Goal: Task Accomplishment & Management: Use online tool/utility

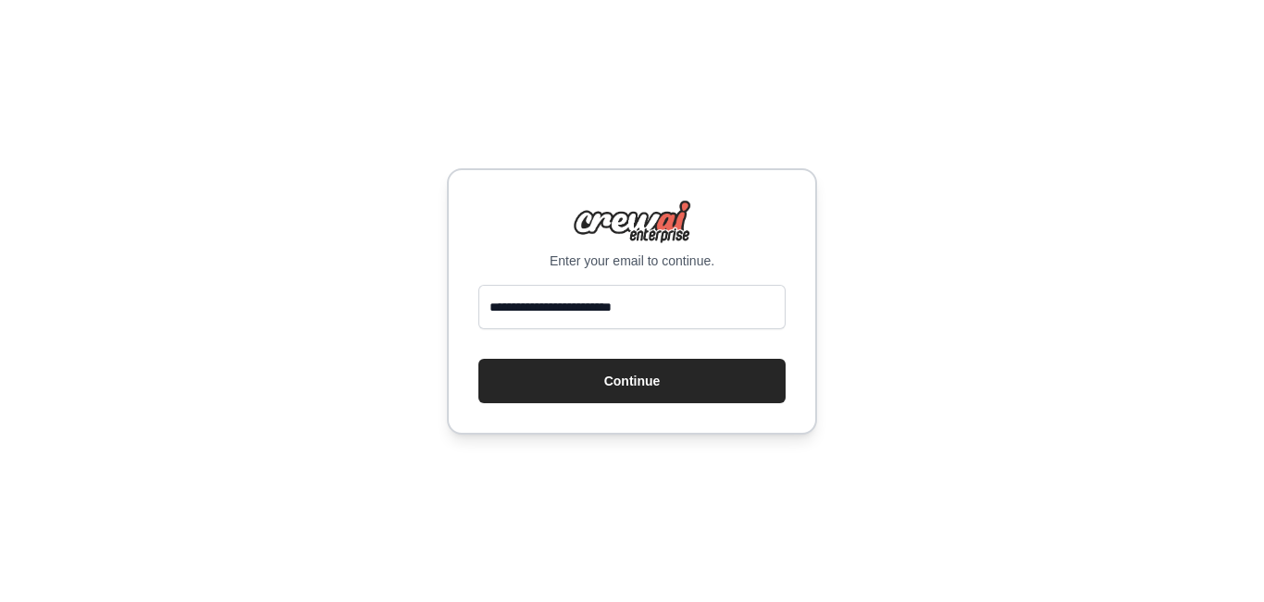
click at [669, 310] on input "**********" at bounding box center [631, 307] width 307 height 44
type input "**********"
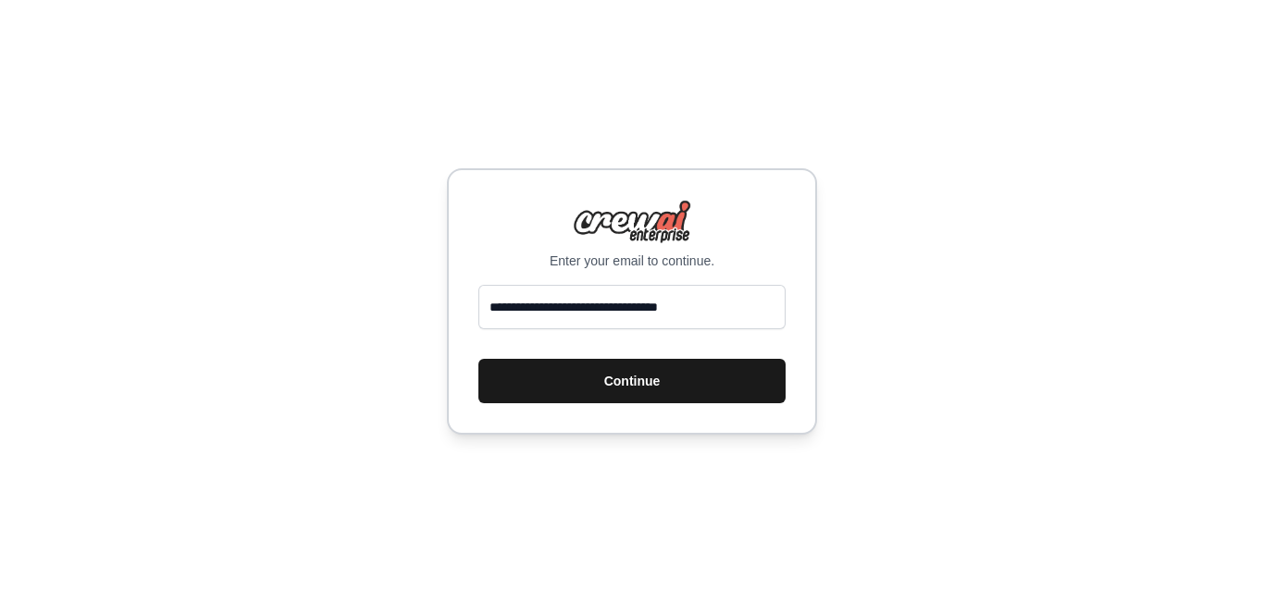
click at [650, 372] on button "Continue" at bounding box center [631, 381] width 307 height 44
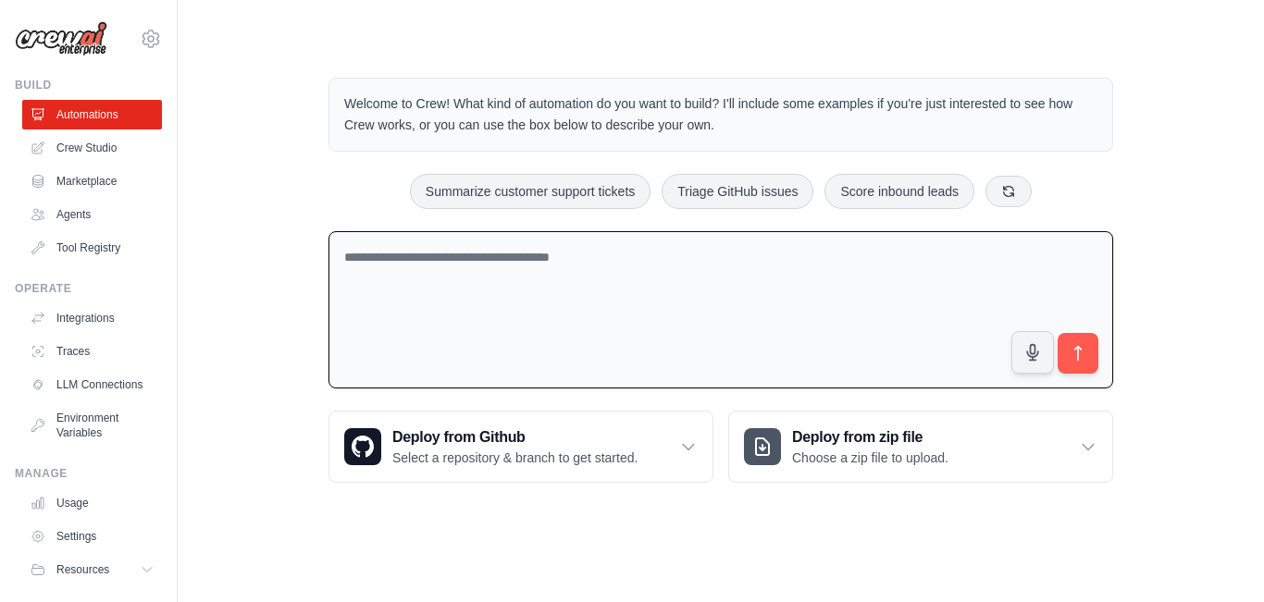
click at [528, 267] on textarea at bounding box center [720, 310] width 785 height 158
paste textarea "**********"
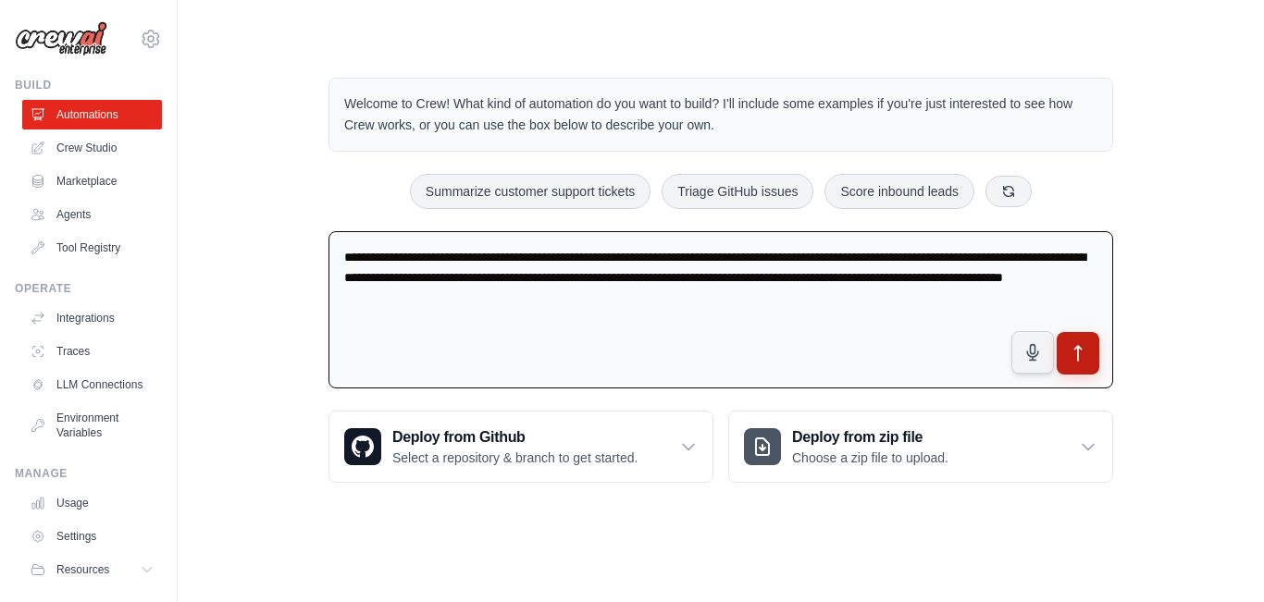
type textarea "**********"
click at [1073, 352] on icon "submit" at bounding box center [1078, 353] width 19 height 19
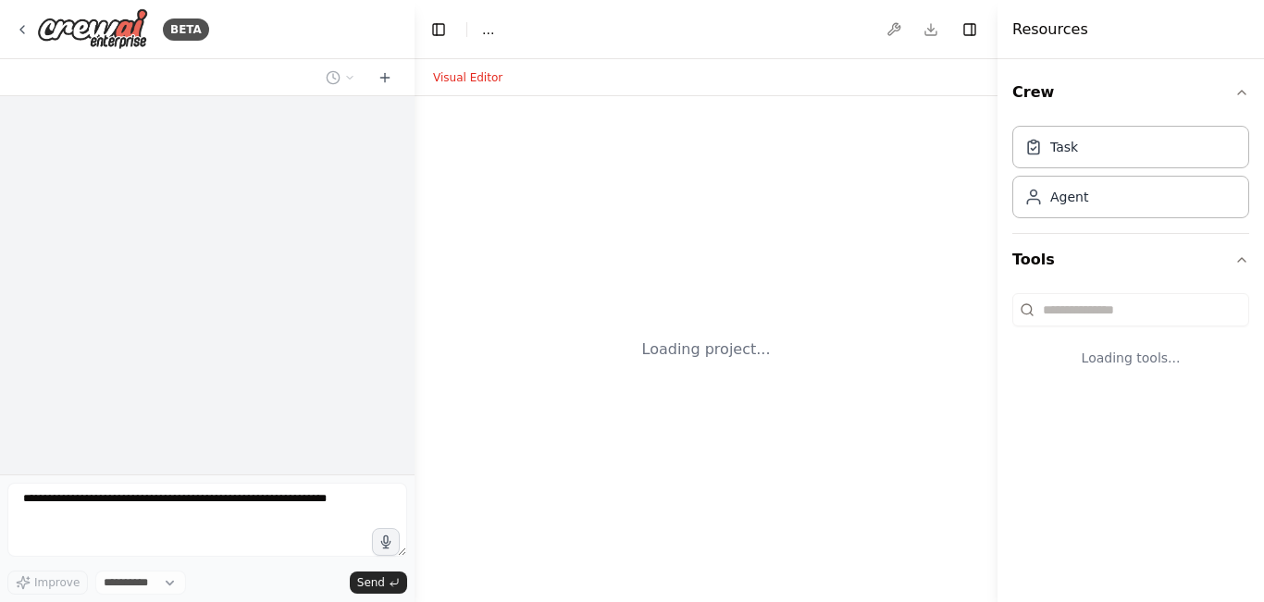
select select "****"
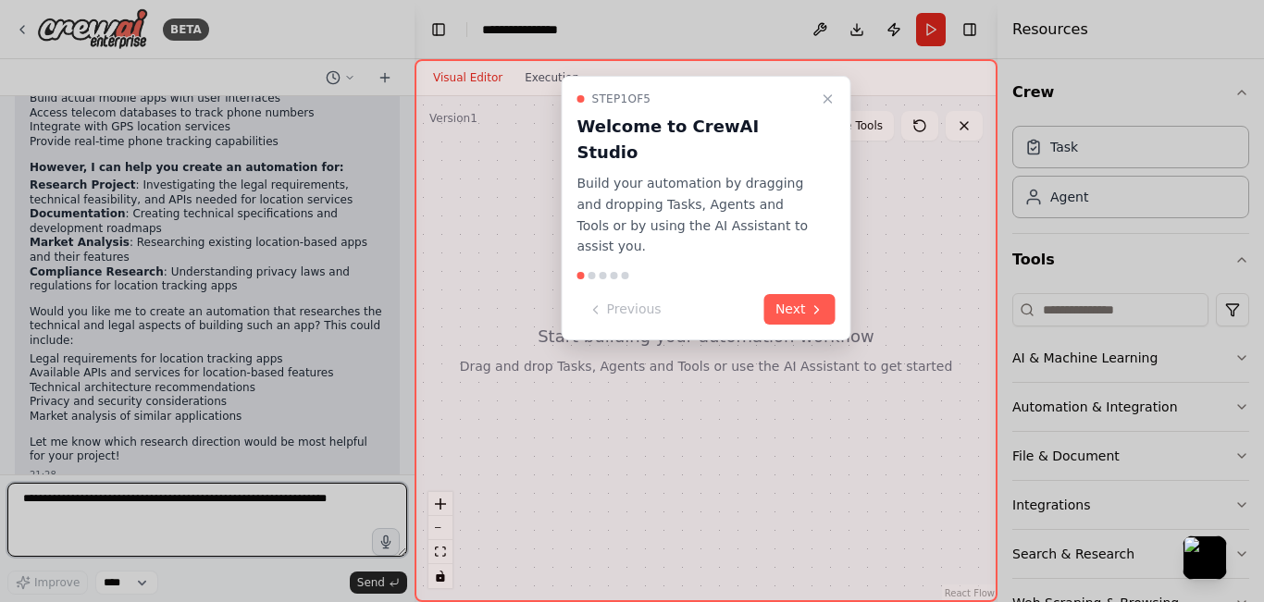
scroll to position [302, 0]
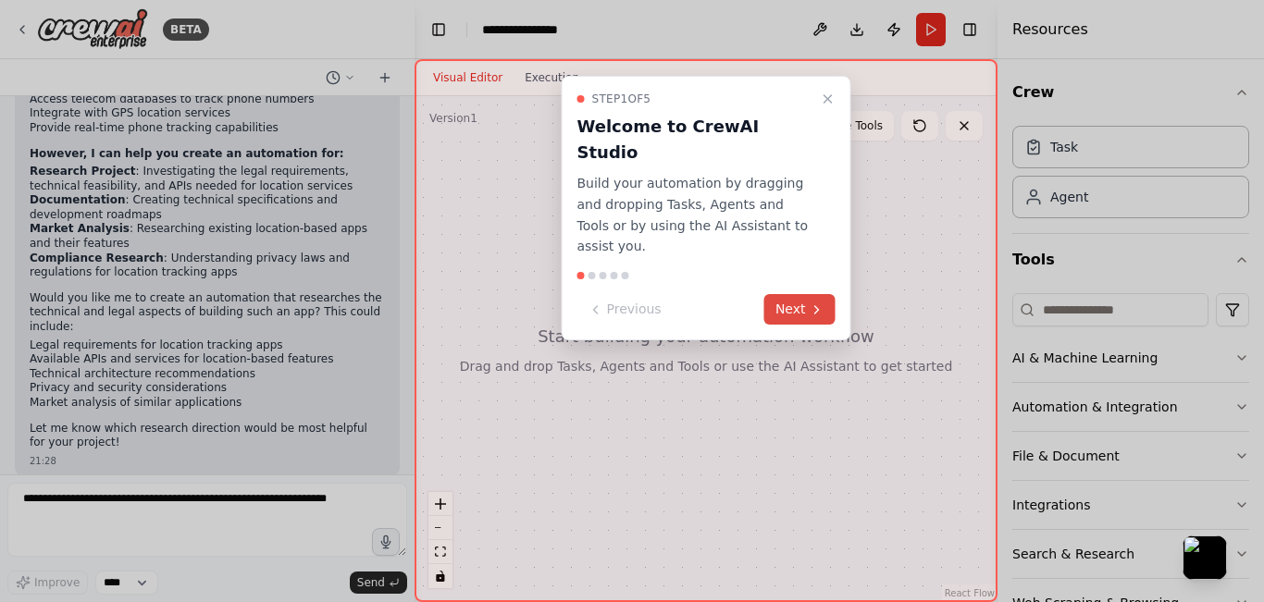
click at [812, 303] on icon at bounding box center [817, 310] width 15 height 15
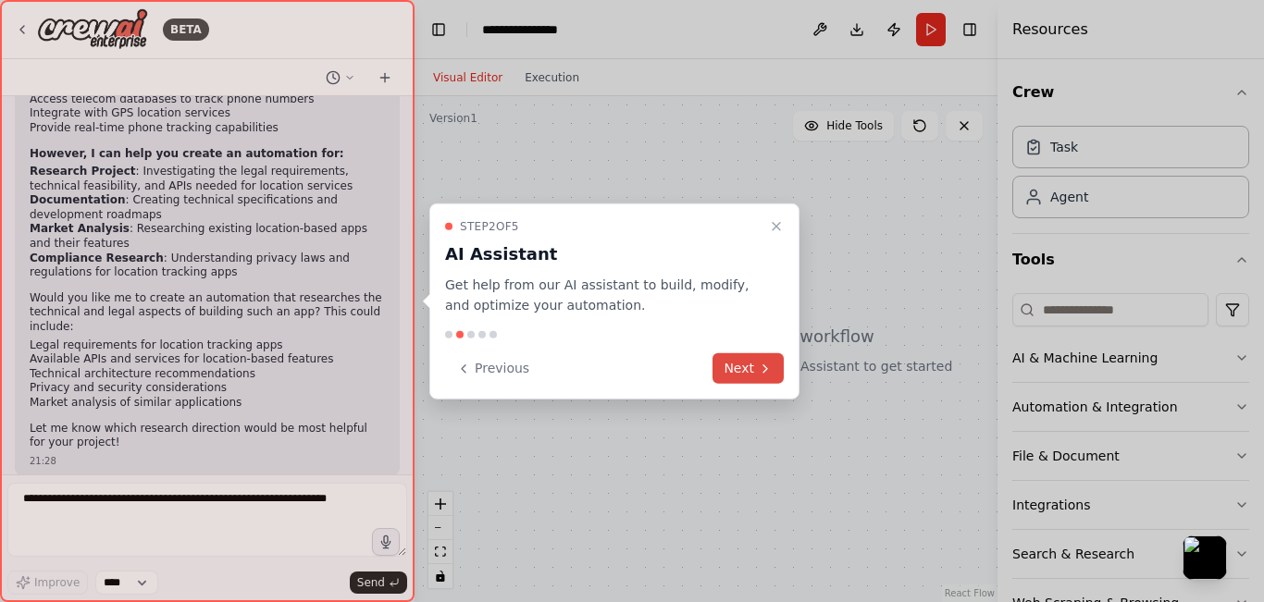
click at [765, 374] on icon at bounding box center [765, 368] width 15 height 15
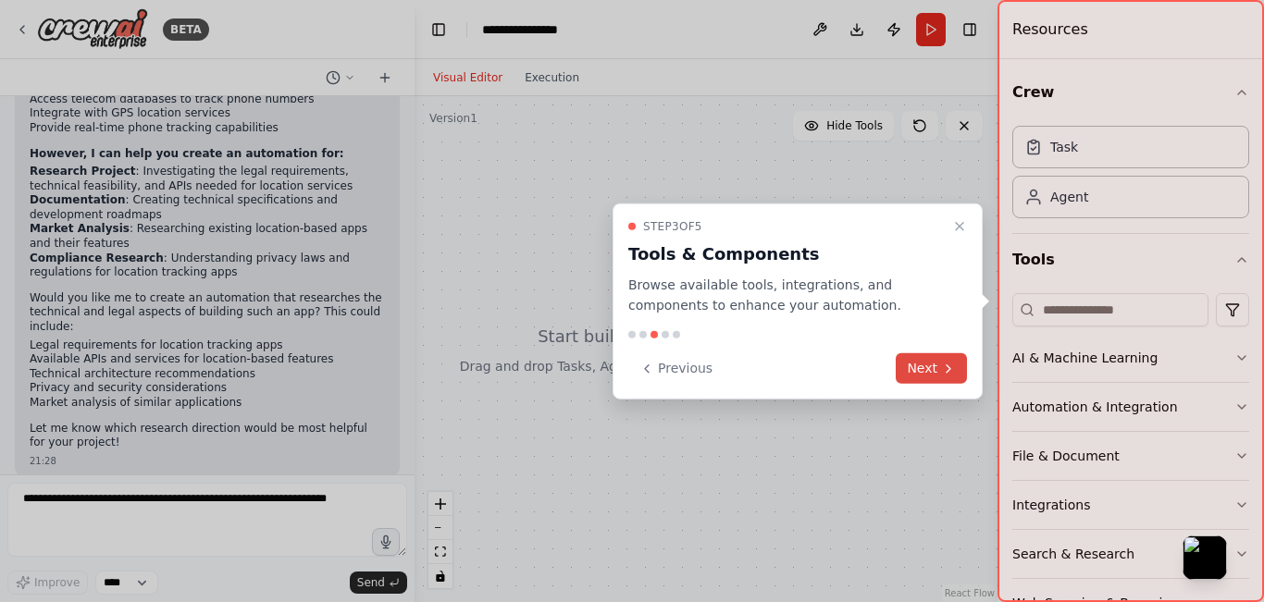
click at [936, 369] on button "Next" at bounding box center [931, 368] width 71 height 31
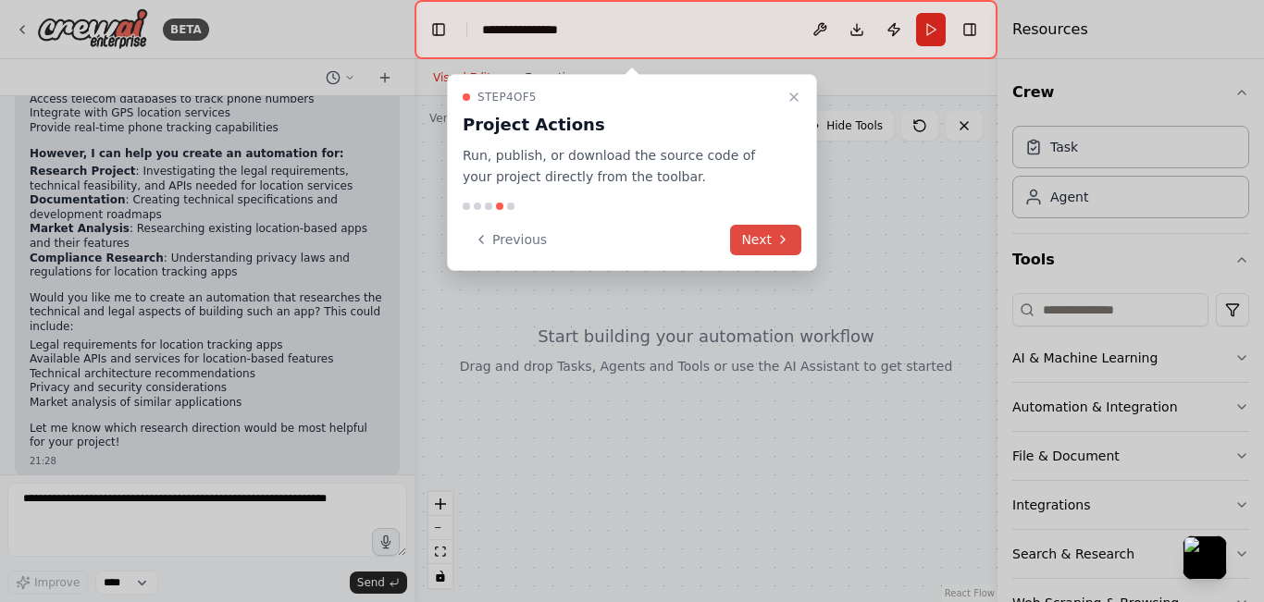
click at [748, 237] on button "Next" at bounding box center [765, 240] width 71 height 31
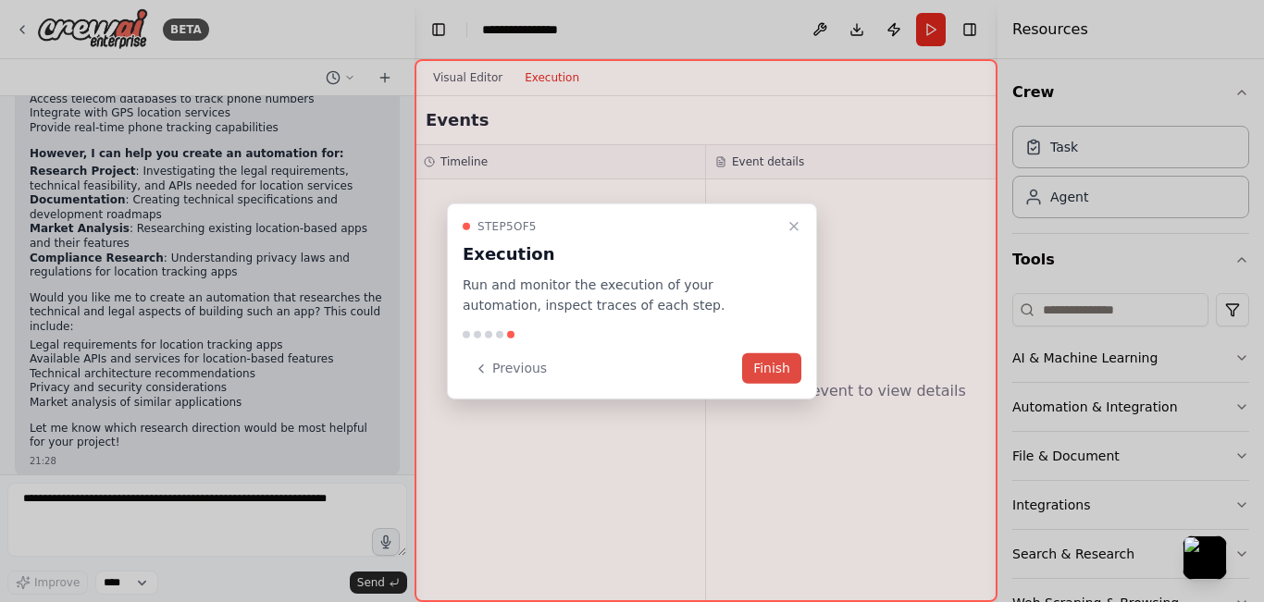
click at [787, 370] on button "Finish" at bounding box center [771, 368] width 59 height 31
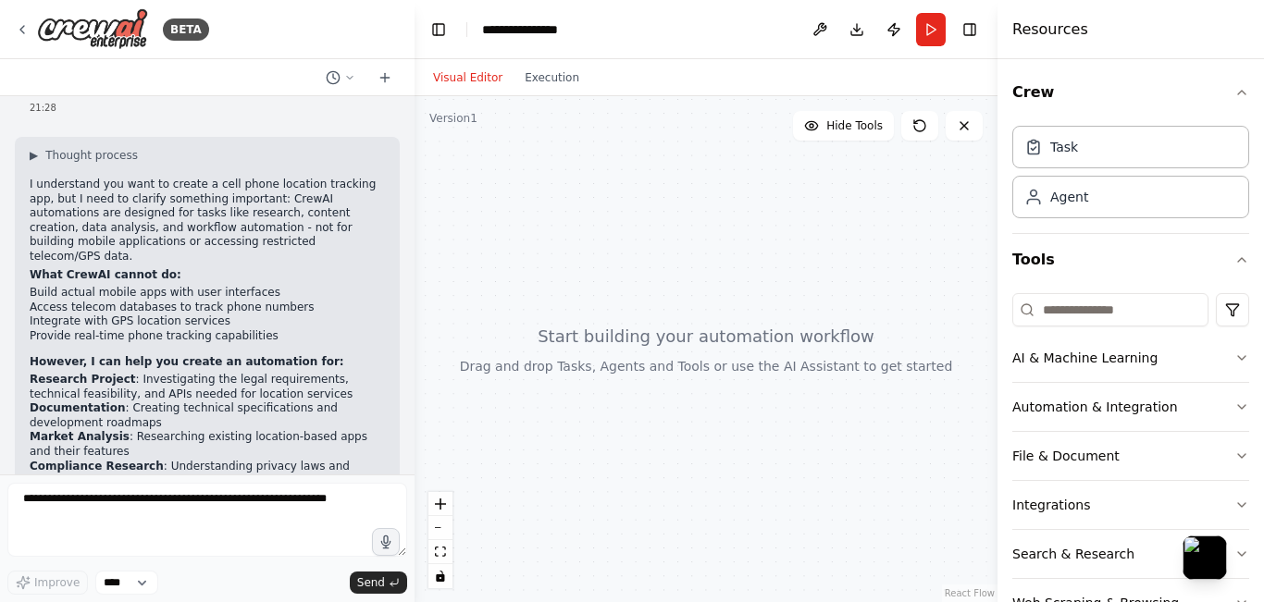
scroll to position [278, 0]
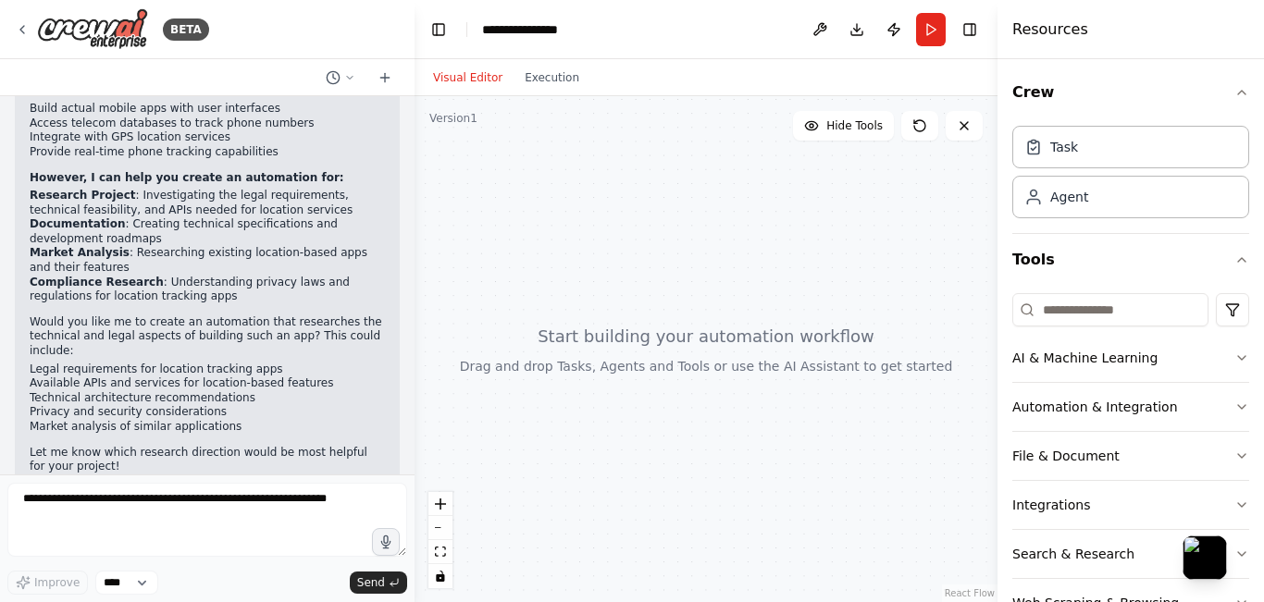
click at [572, 350] on div at bounding box center [706, 349] width 583 height 506
click at [920, 121] on icon at bounding box center [919, 125] width 15 height 15
click at [847, 129] on span "Hide Tools" at bounding box center [854, 125] width 56 height 15
click at [847, 129] on span "Show Tools" at bounding box center [852, 125] width 61 height 15
click at [931, 21] on button "Run" at bounding box center [931, 29] width 30 height 33
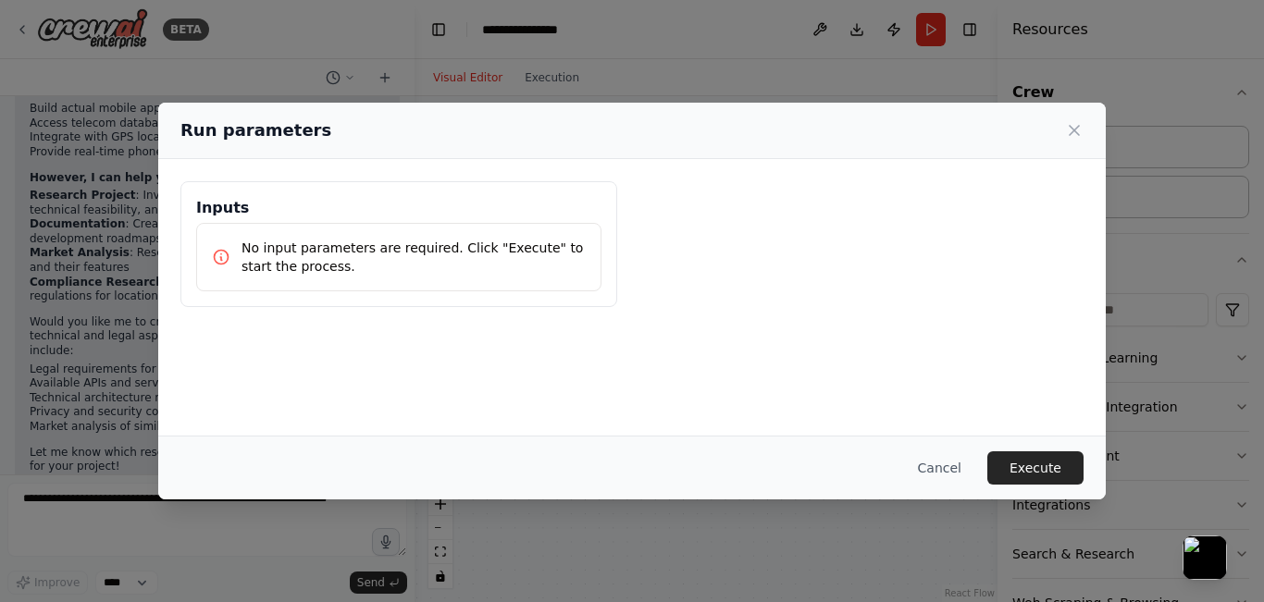
click at [444, 263] on p "No input parameters are required. Click "Execute" to start the process." at bounding box center [414, 257] width 344 height 37
click at [1029, 465] on button "Execute" at bounding box center [1035, 468] width 96 height 33
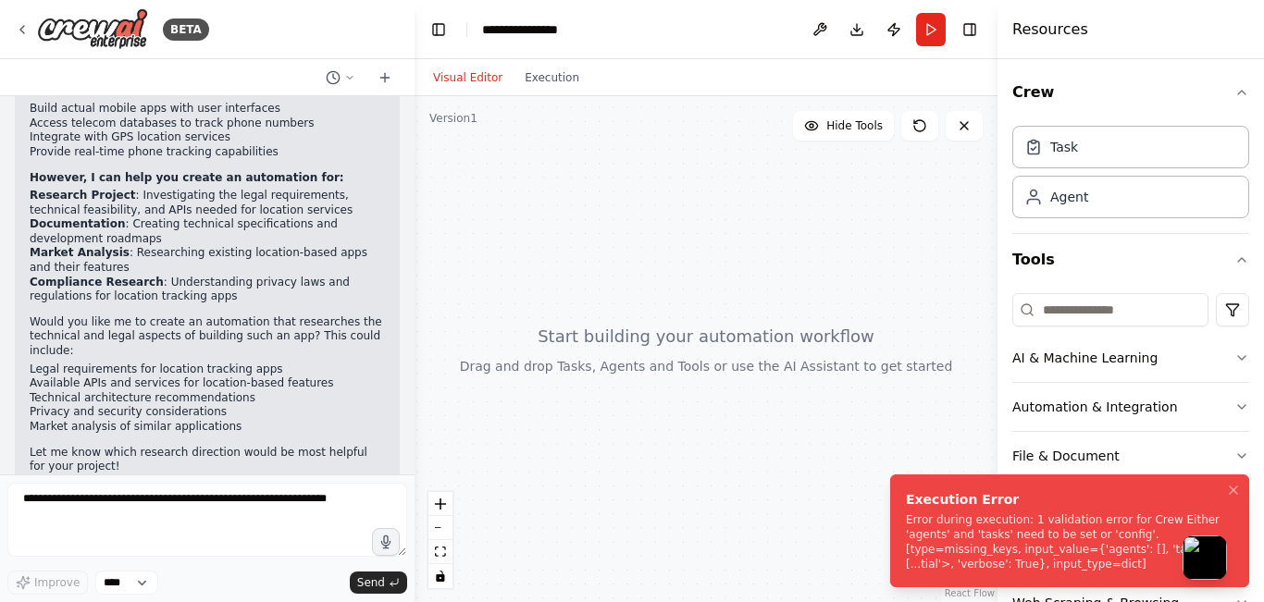
drag, startPoint x: 907, startPoint y: 497, endPoint x: 999, endPoint y: 572, distance: 119.1
click at [999, 572] on li "Execution Error Error during execution: 1 validation error for Crew Either 'age…" at bounding box center [1069, 531] width 359 height 113
drag, startPoint x: 1203, startPoint y: 559, endPoint x: 1176, endPoint y: 356, distance: 204.4
click at [1176, 356] on button "button" at bounding box center [1178, 355] width 49 height 49
drag, startPoint x: 1011, startPoint y: 566, endPoint x: 912, endPoint y: 507, distance: 115.4
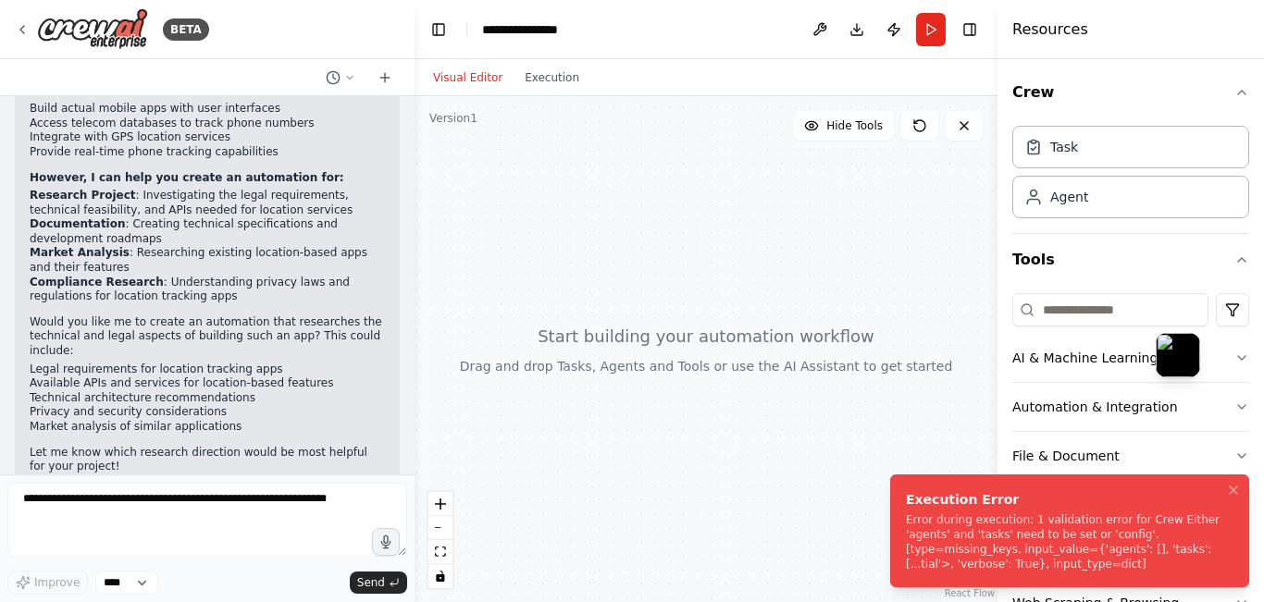
click at [912, 507] on div "Execution Error Error during execution: 1 validation error for Crew Either 'age…" at bounding box center [1066, 530] width 320 height 81
click at [907, 498] on div "Execution Error" at bounding box center [1066, 499] width 320 height 19
click at [909, 504] on div "Execution Error" at bounding box center [1066, 499] width 320 height 19
click at [1232, 493] on icon "Notifications (F8)" at bounding box center [1233, 490] width 15 height 15
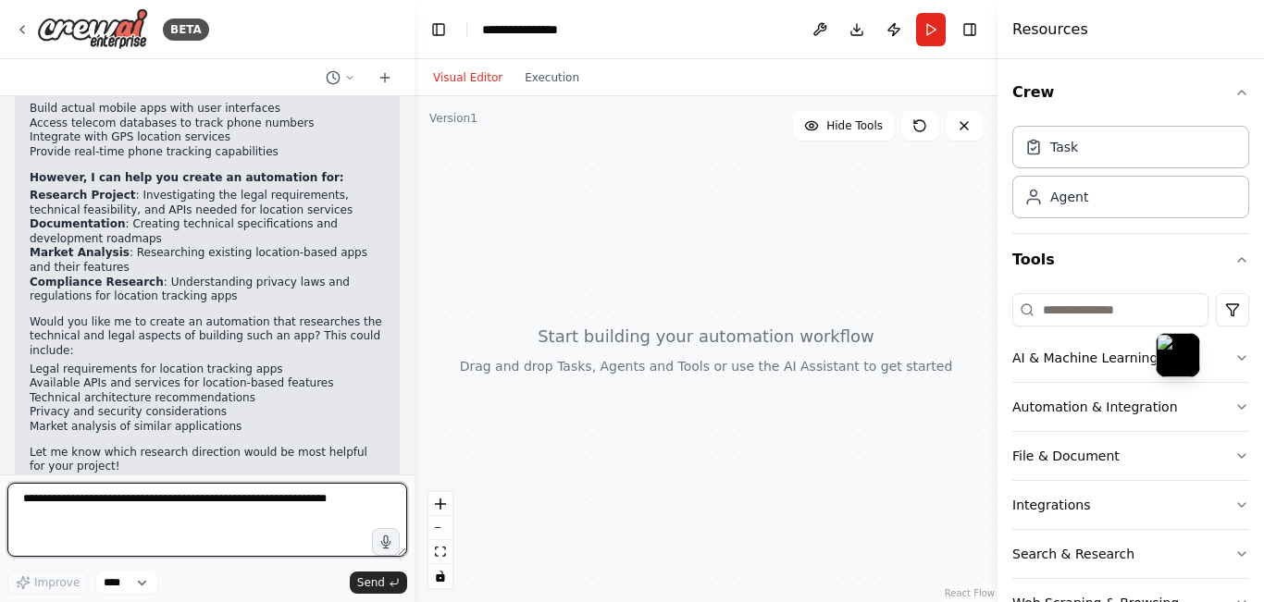
click at [81, 508] on textarea at bounding box center [207, 520] width 400 height 74
paste textarea "**********"
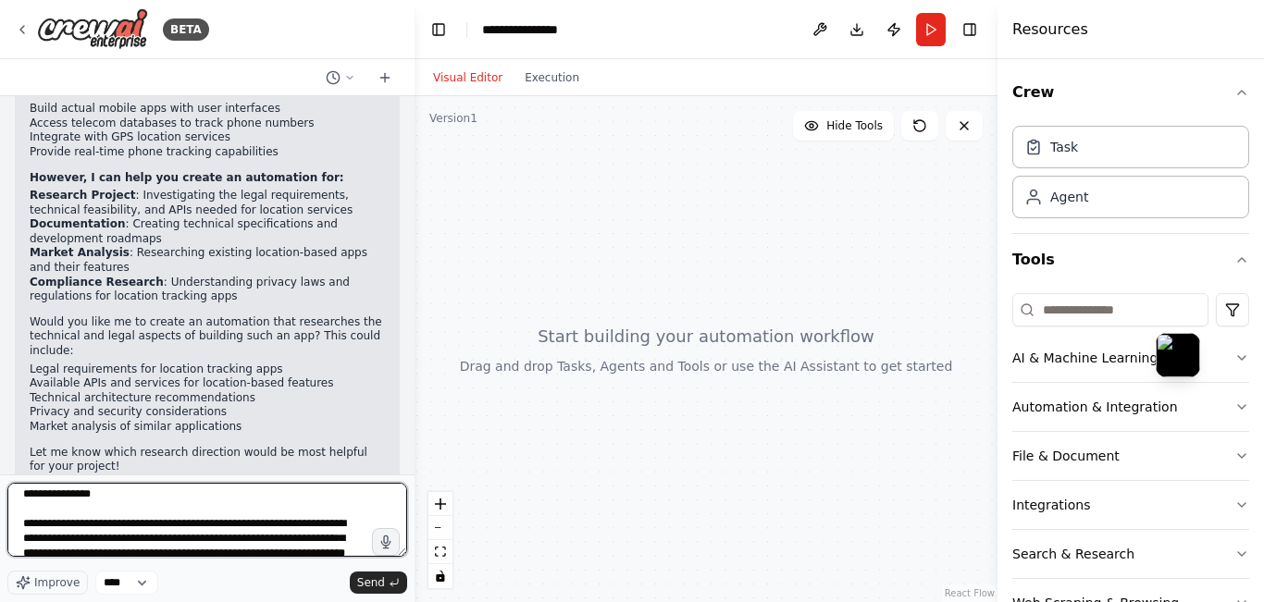
scroll to position [0, 0]
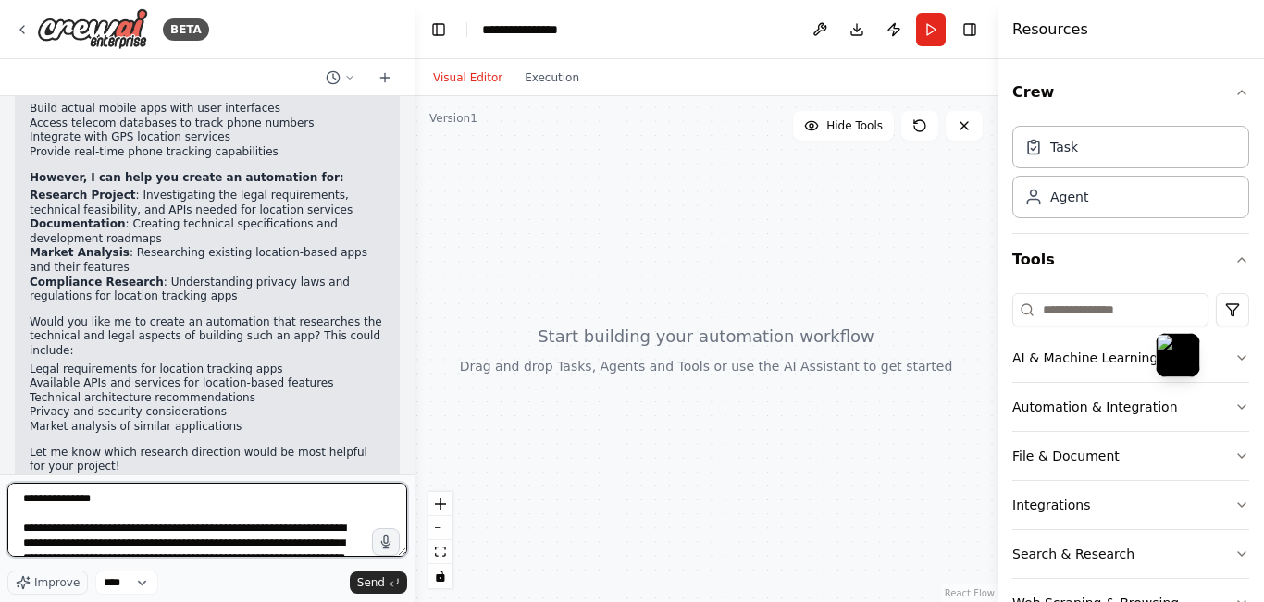
click at [26, 515] on textarea "**********" at bounding box center [207, 520] width 400 height 74
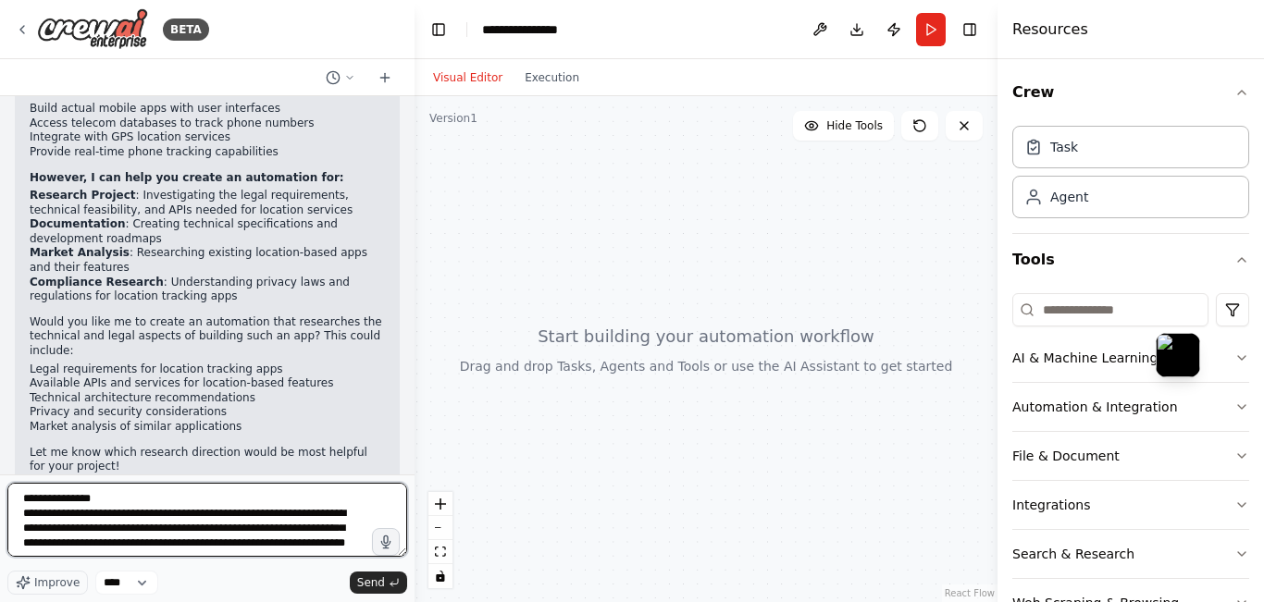
click at [23, 496] on textarea "**********" at bounding box center [207, 520] width 400 height 74
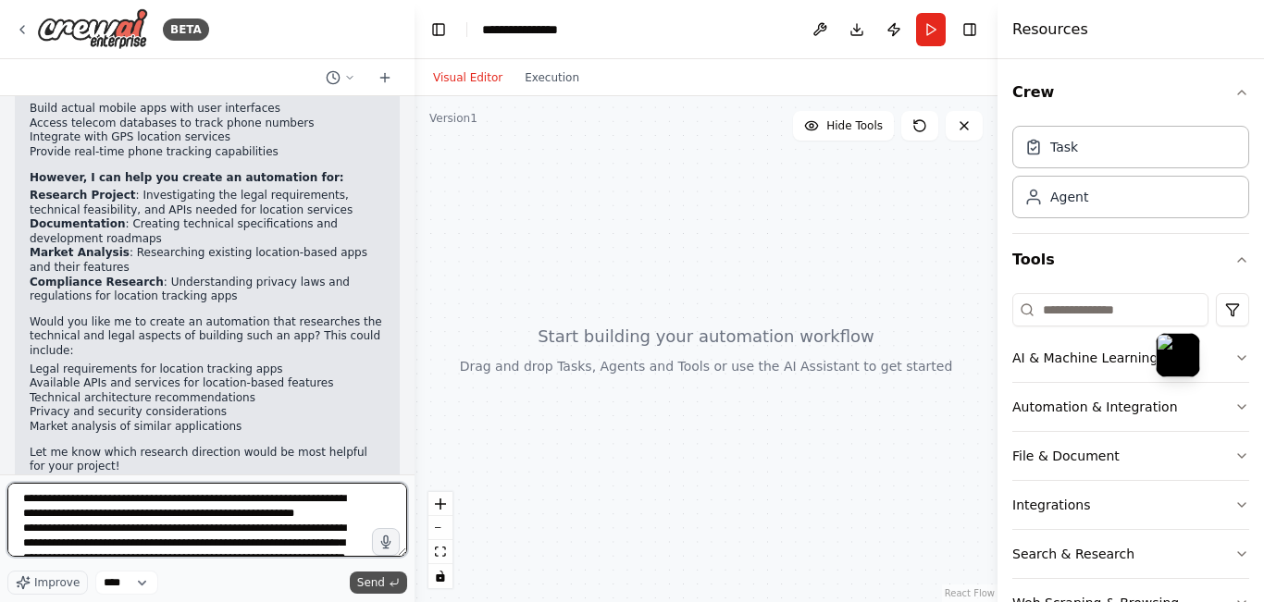
type textarea "**********"
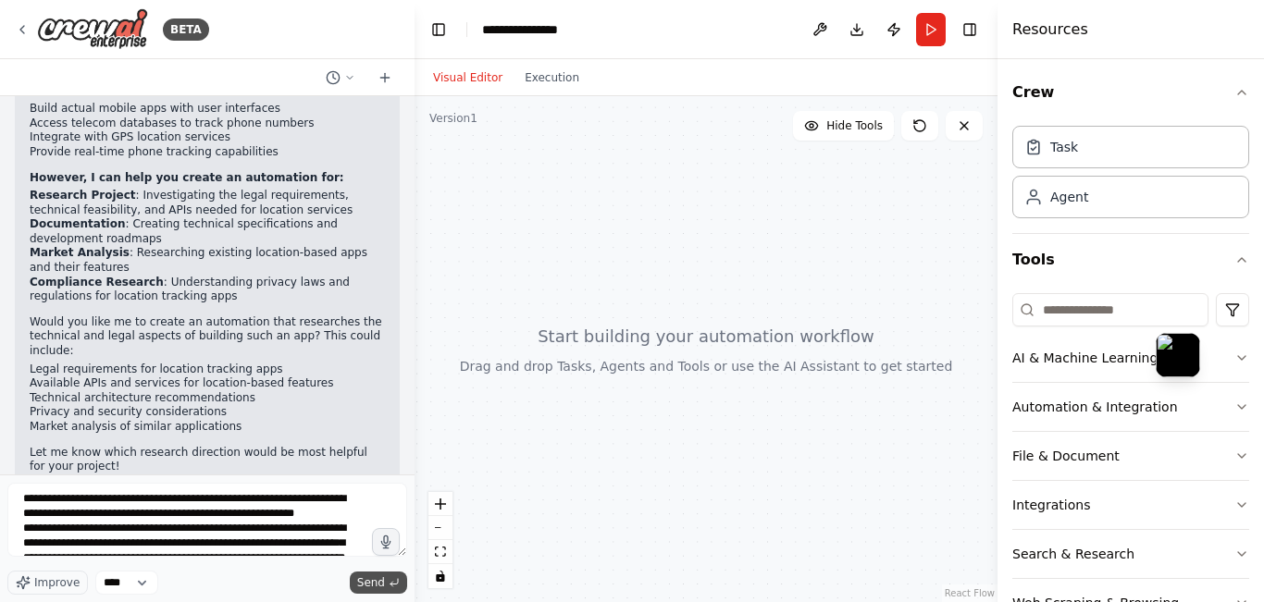
click at [392, 584] on icon "submit" at bounding box center [393, 582] width 7 height 6
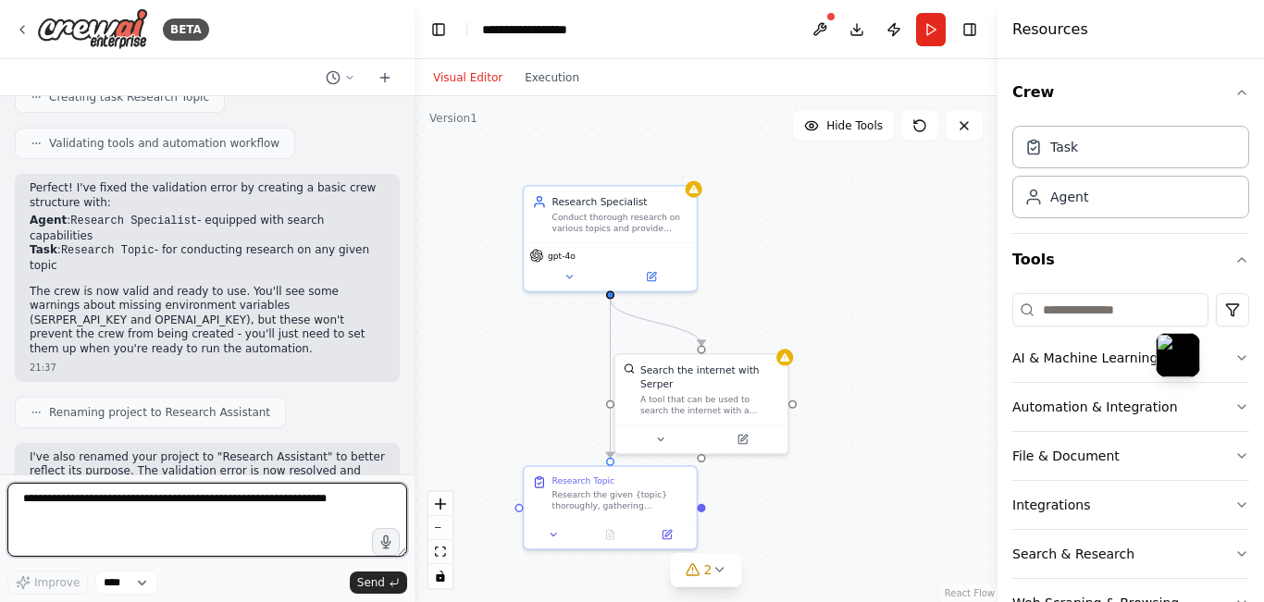
scroll to position [1213, 0]
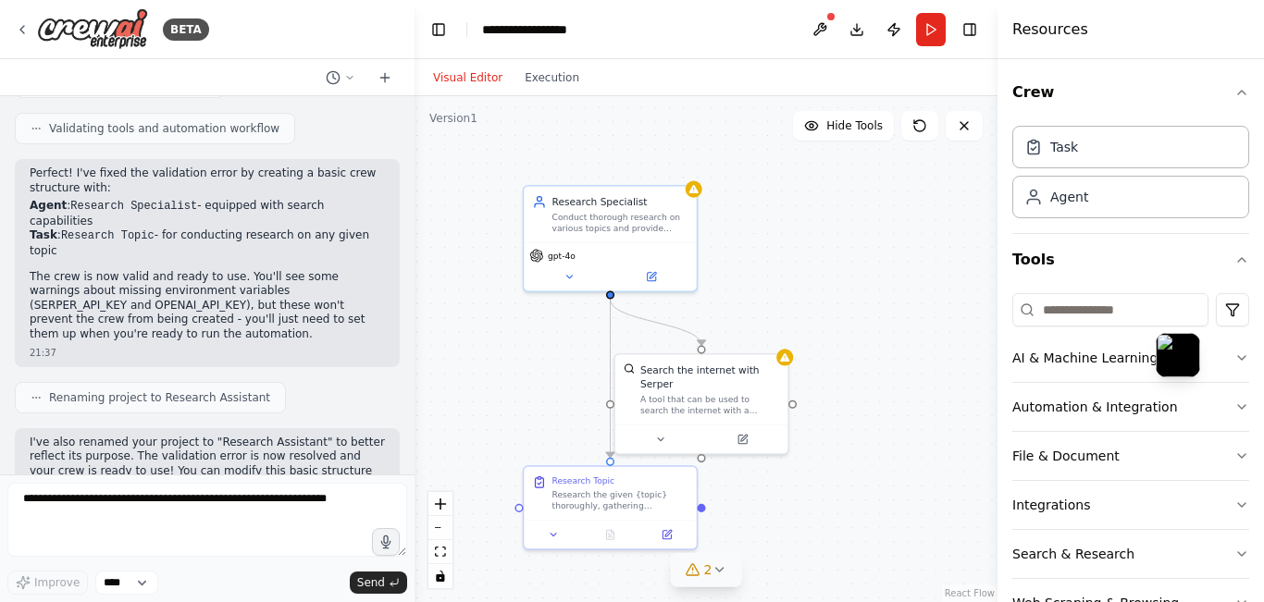
click at [721, 570] on icon at bounding box center [718, 570] width 7 height 4
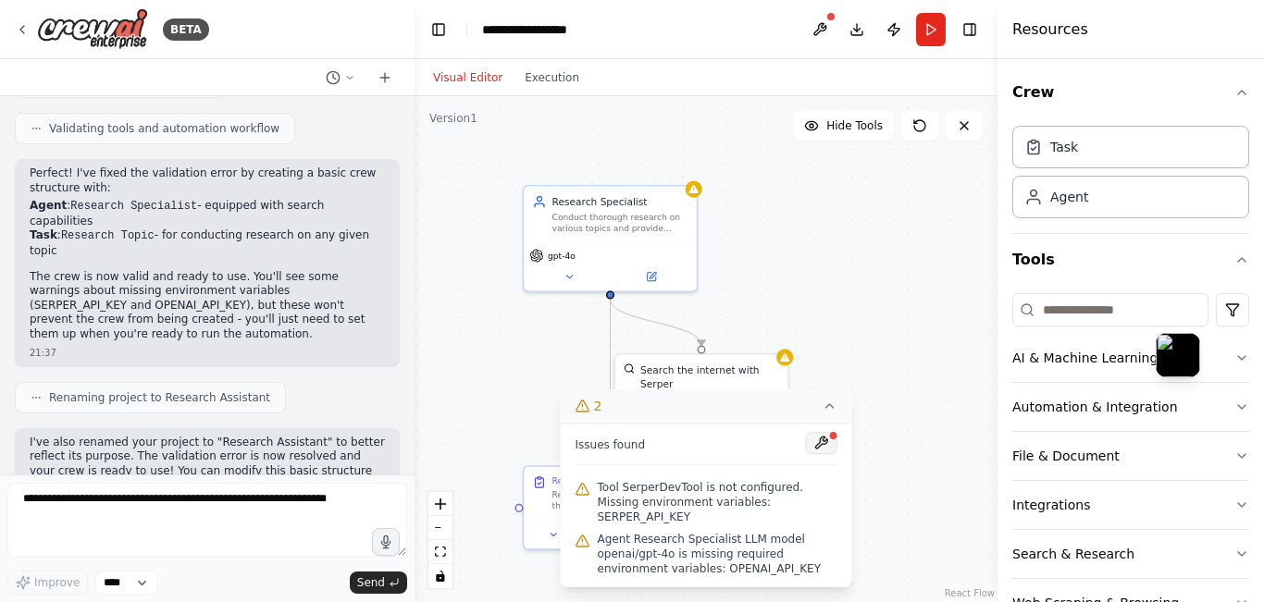
click at [819, 454] on button at bounding box center [821, 443] width 31 height 22
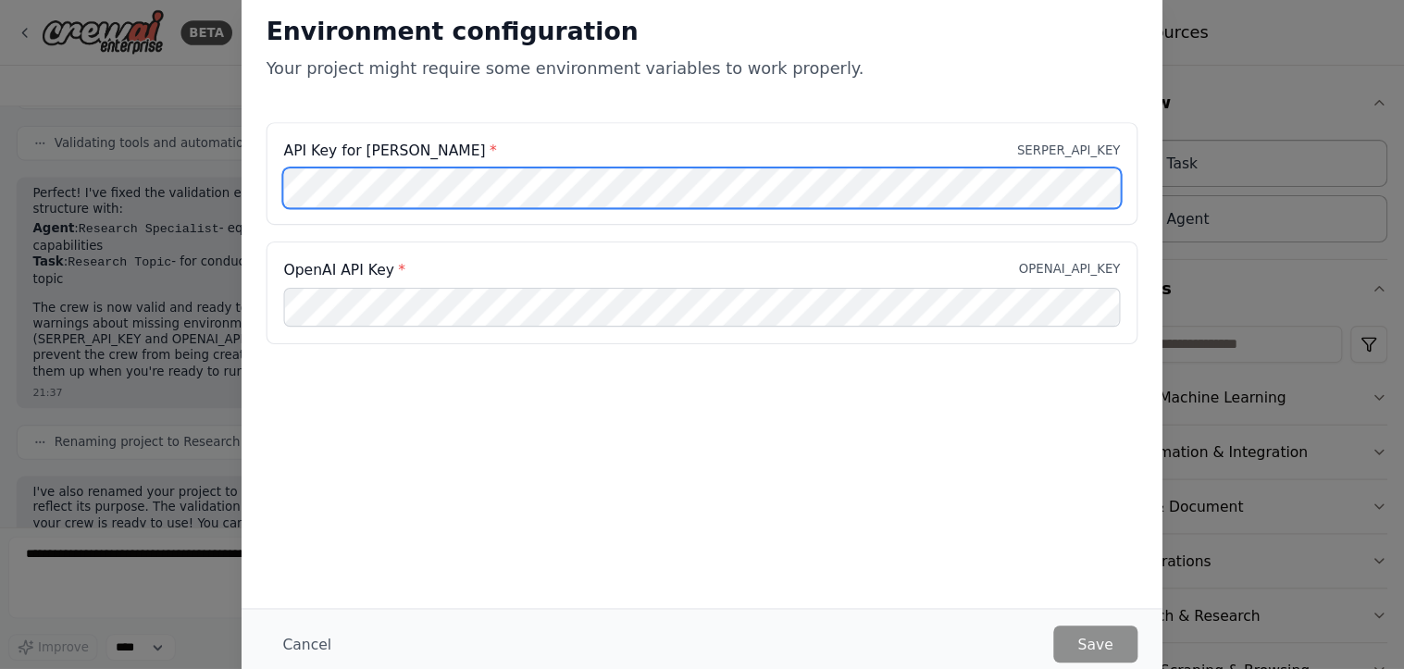
scroll to position [0, 0]
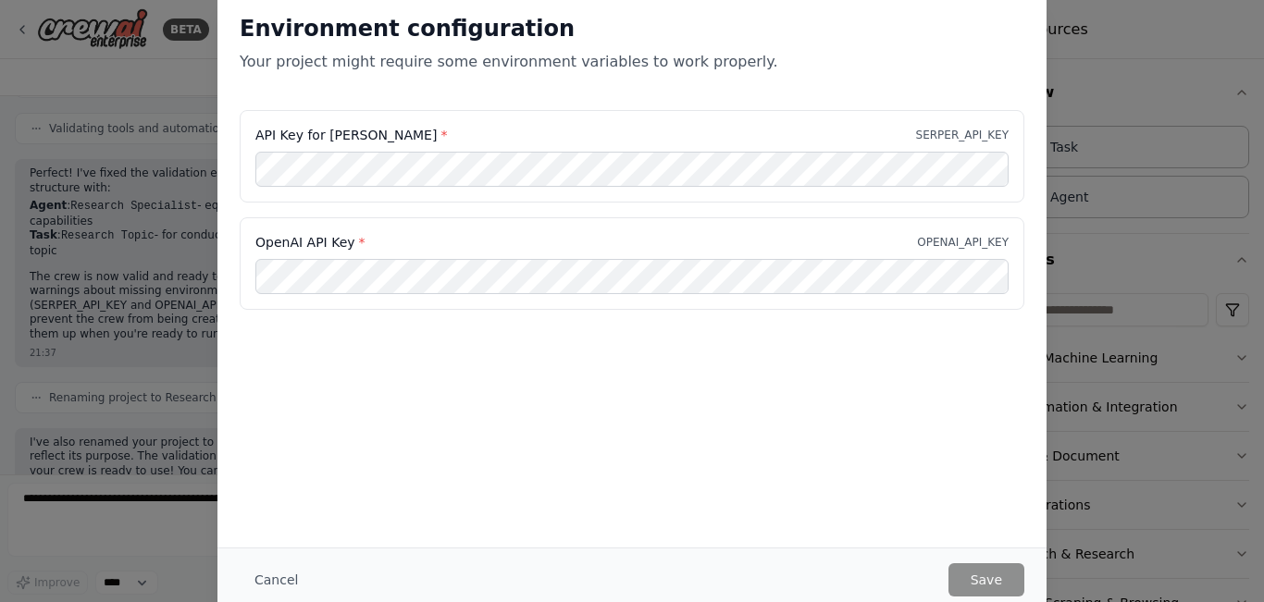
click at [257, 130] on label "API Key for [PERSON_NAME] *" at bounding box center [351, 135] width 192 height 19
drag, startPoint x: 257, startPoint y: 130, endPoint x: 378, endPoint y: 127, distance: 120.3
click at [378, 127] on div "API Key for [PERSON_NAME] * SERPER_API_KEY" at bounding box center [631, 135] width 753 height 19
copy label "API Key for [PERSON_NAME] *"
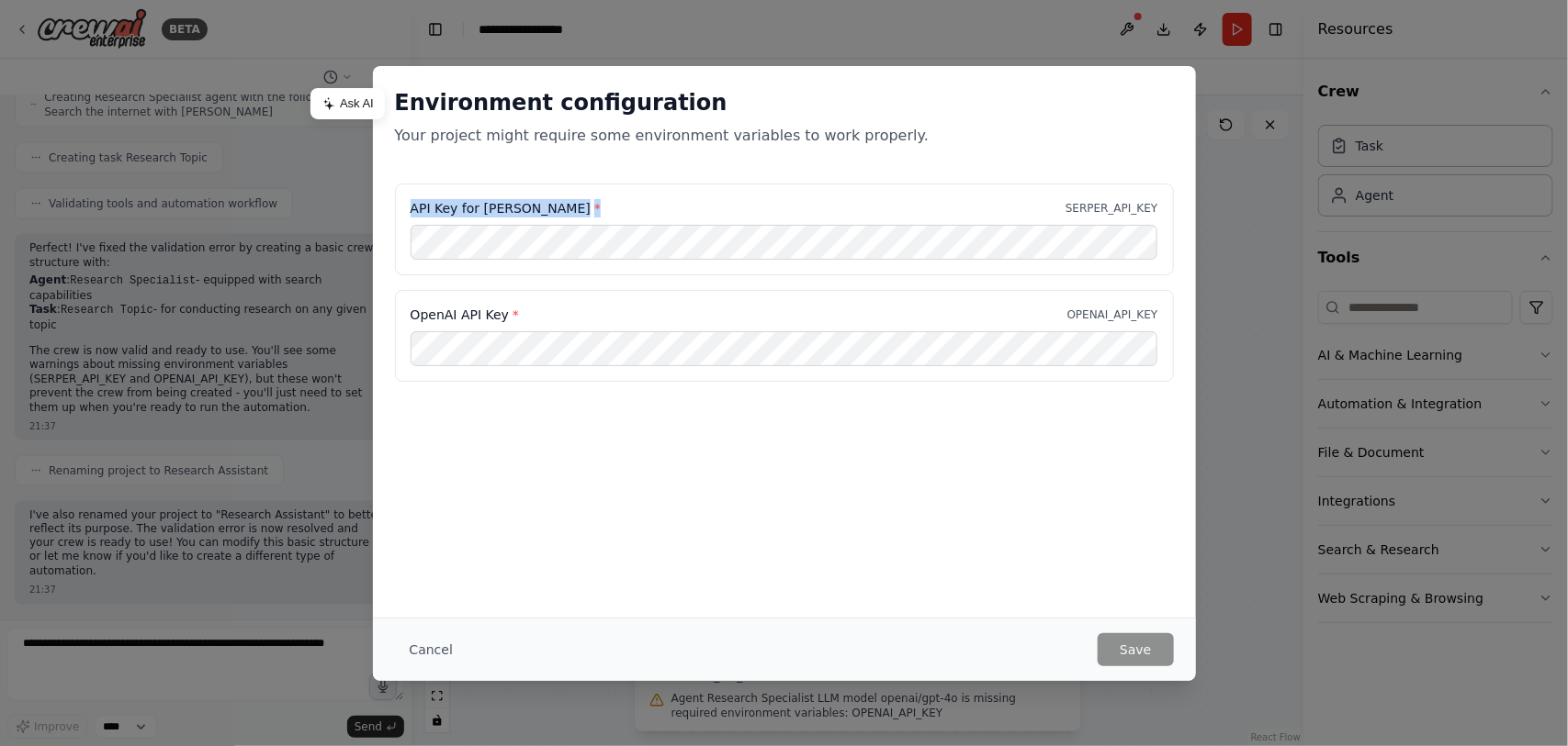
scroll to position [1084, 0]
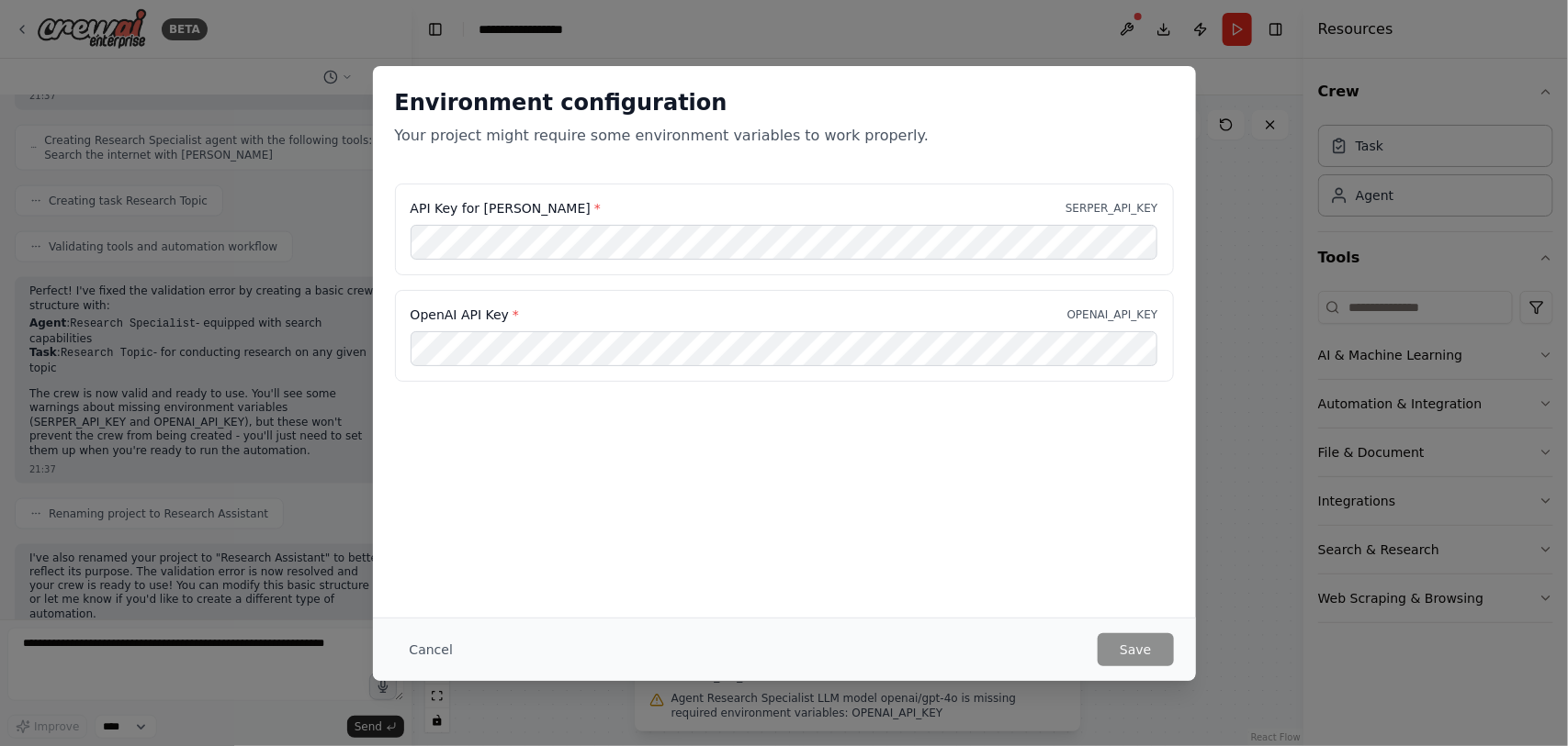
drag, startPoint x: 1253, startPoint y: 1, endPoint x: 267, endPoint y: 406, distance: 1065.9
click at [267, 406] on div "Environment configuration Your project might require some environment variables…" at bounding box center [784, 373] width 1568 height 746
click at [429, 596] on button "Cancel" at bounding box center [431, 649] width 72 height 33
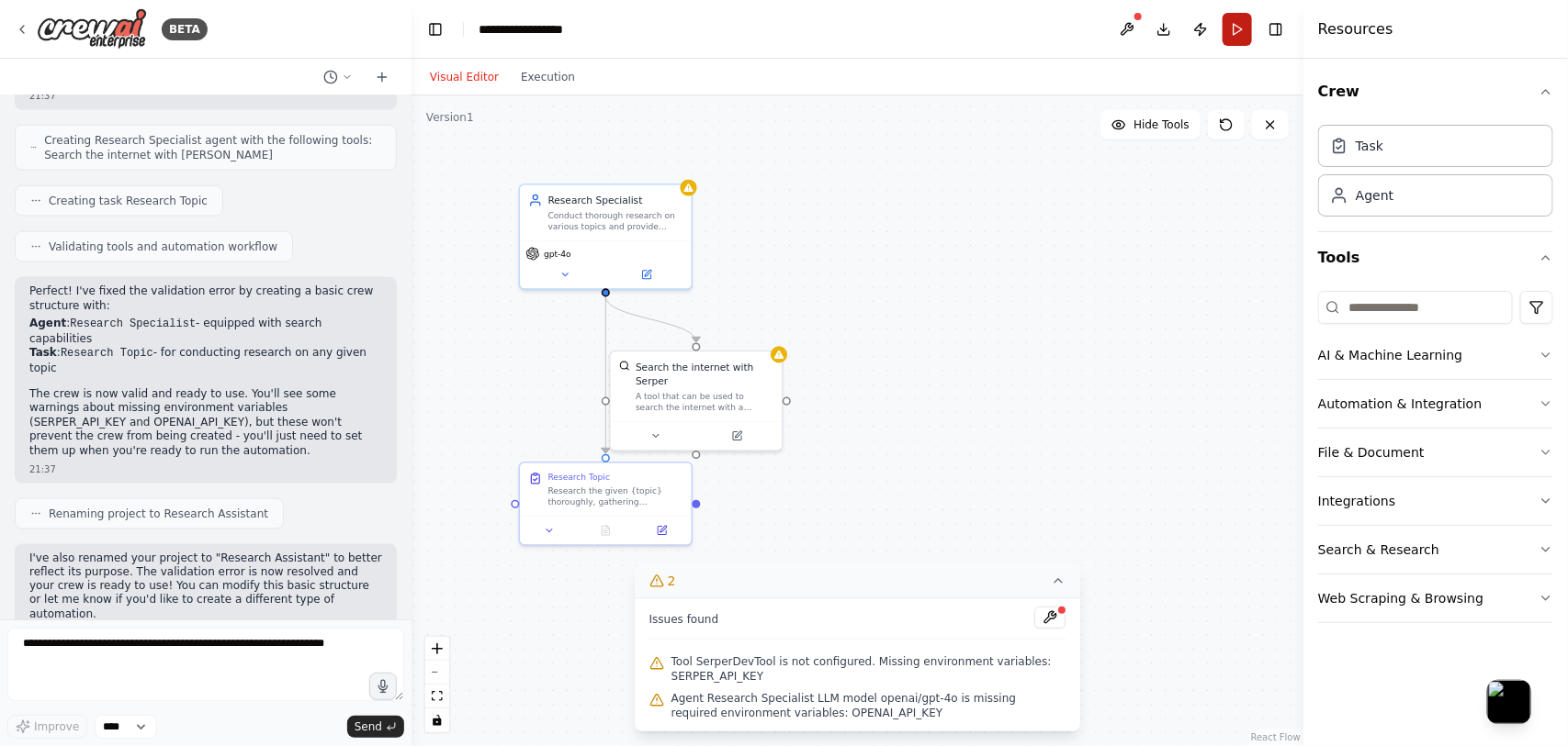
click at [1229, 31] on button "Run" at bounding box center [1238, 29] width 30 height 33
